Goal: Communication & Community: Participate in discussion

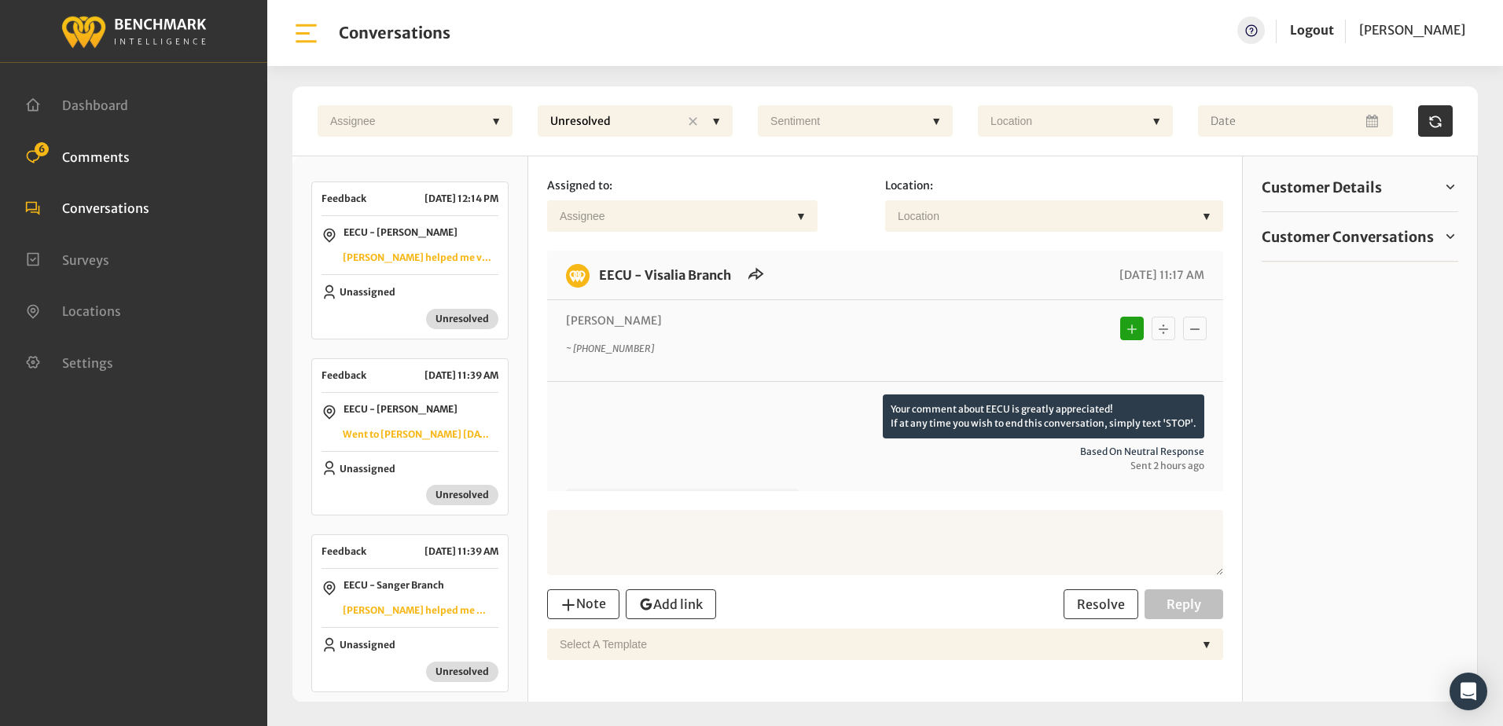
click at [125, 153] on span "Comments" at bounding box center [96, 157] width 68 height 16
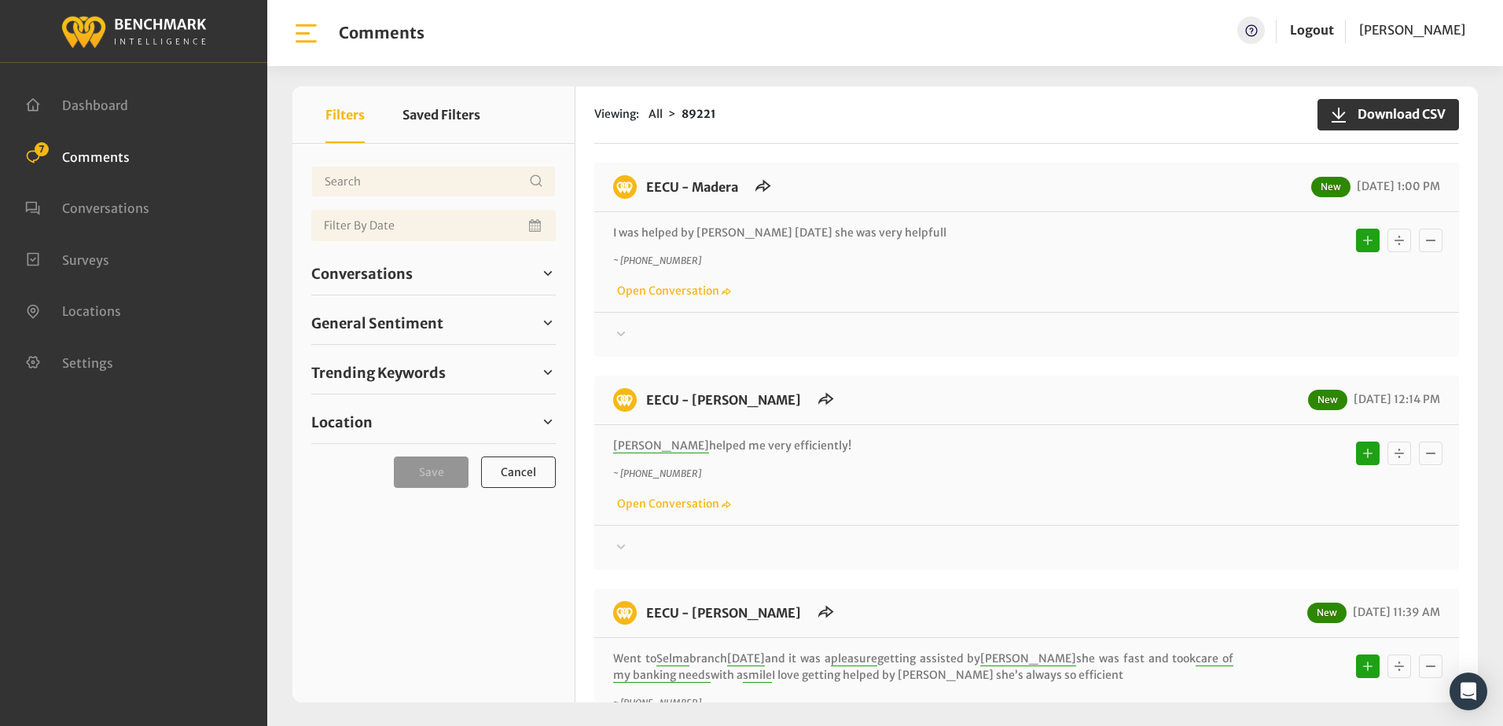
click at [1100, 299] on div "I was helped by andrea today she was very helpfull ~ +15592329794 Open Conversa…" at bounding box center [1026, 262] width 864 height 100
